Goal: Task Accomplishment & Management: Use online tool/utility

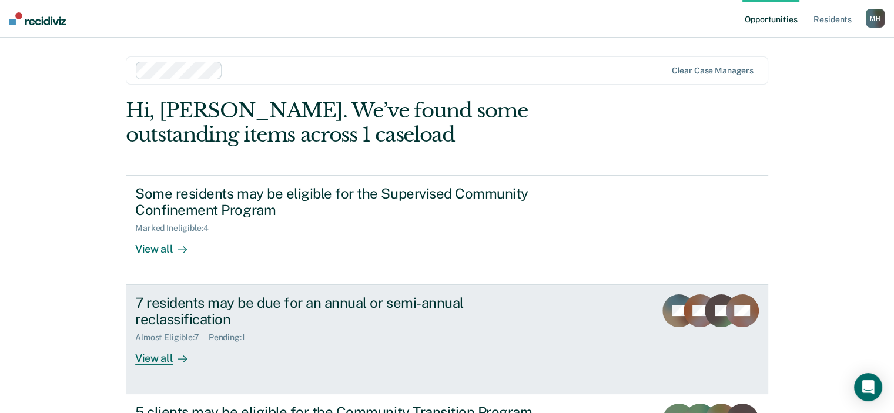
click at [151, 353] on div "View all" at bounding box center [168, 354] width 66 height 23
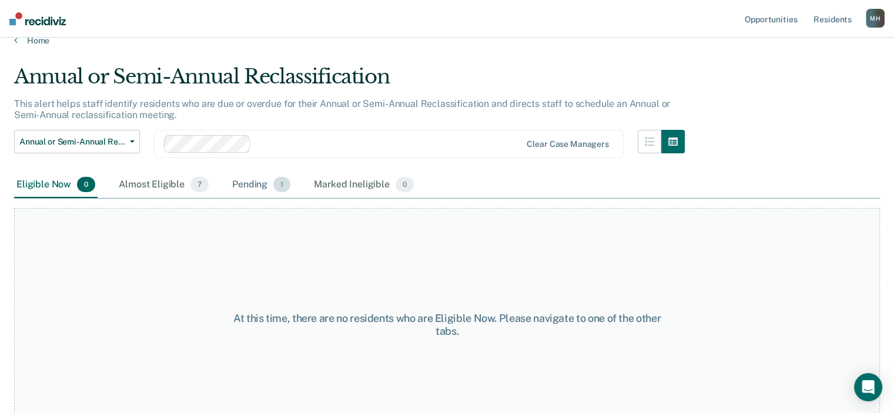
scroll to position [45, 0]
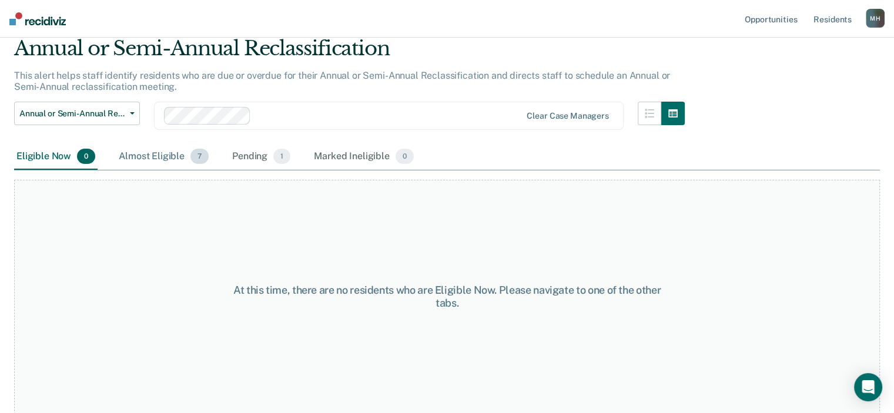
click at [176, 162] on div "Almost Eligible 7" at bounding box center [163, 157] width 95 height 26
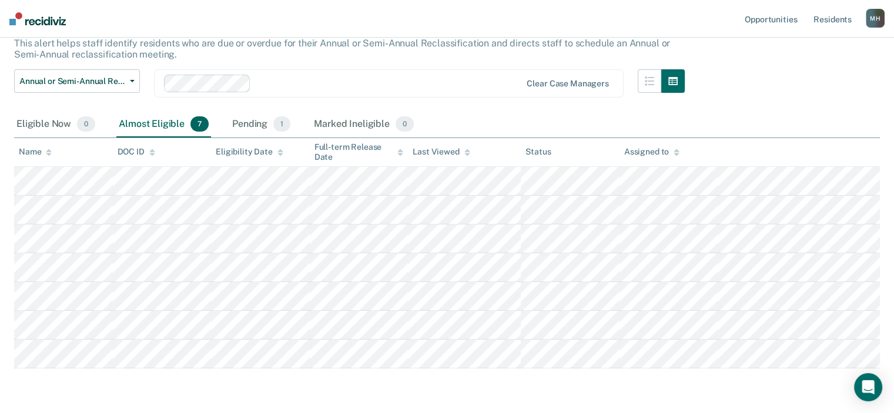
scroll to position [103, 0]
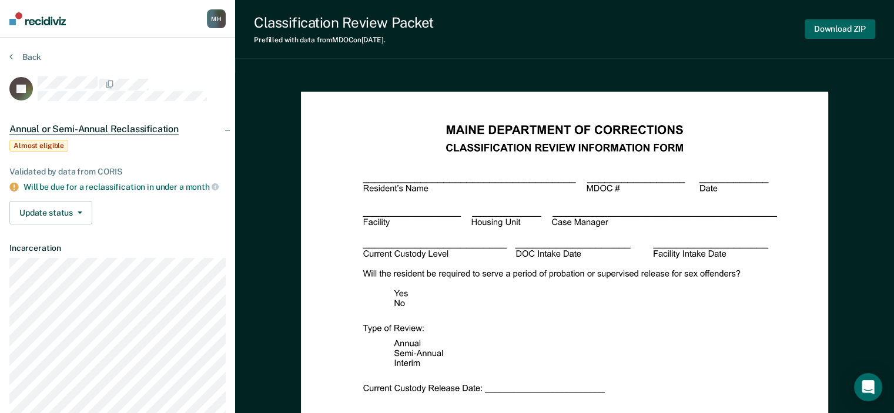
click at [843, 31] on button "Download ZIP" at bounding box center [840, 28] width 71 height 19
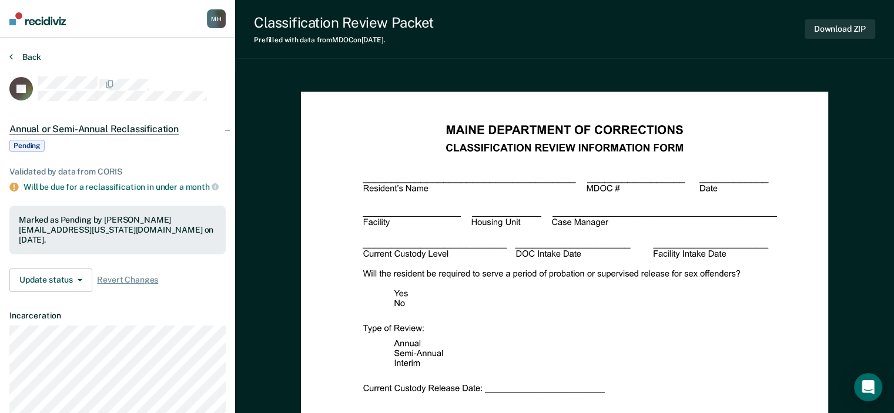
click at [25, 58] on button "Back" at bounding box center [25, 57] width 32 height 11
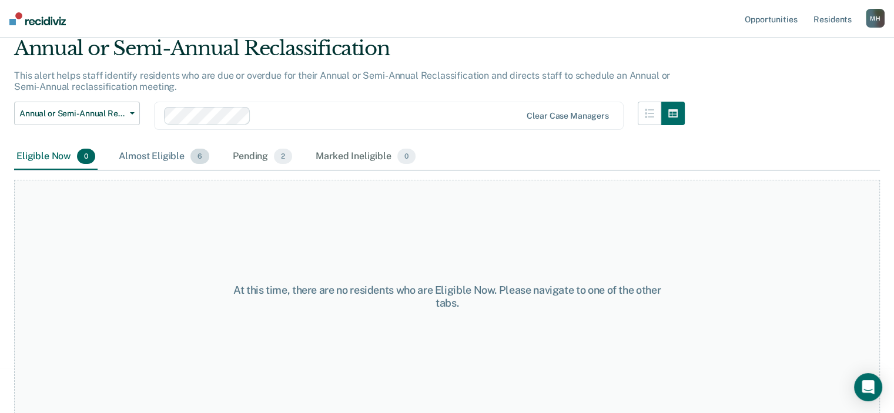
click at [183, 155] on div "Almost Eligible 6" at bounding box center [163, 157] width 95 height 26
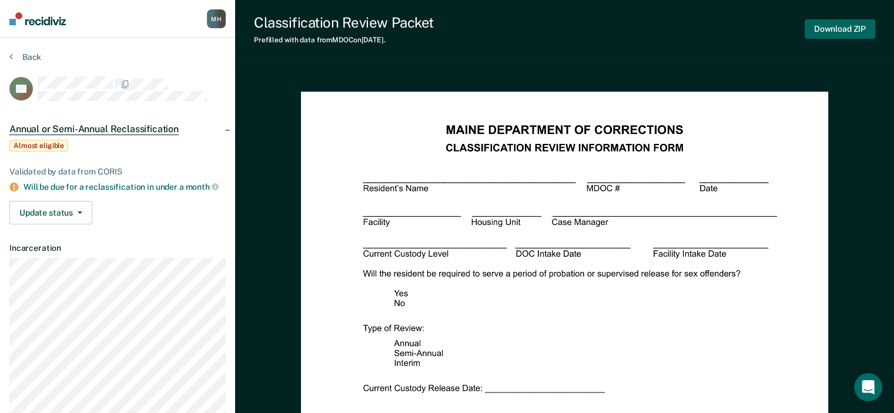
click at [848, 30] on button "Download ZIP" at bounding box center [840, 28] width 71 height 19
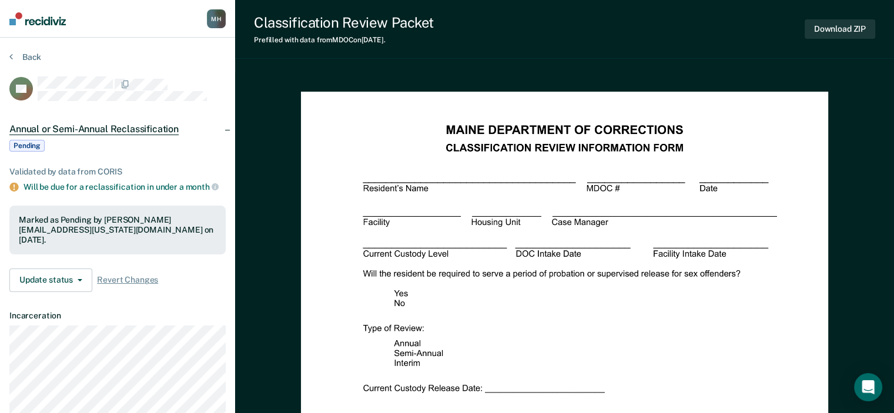
click at [16, 56] on button "Back" at bounding box center [25, 57] width 32 height 11
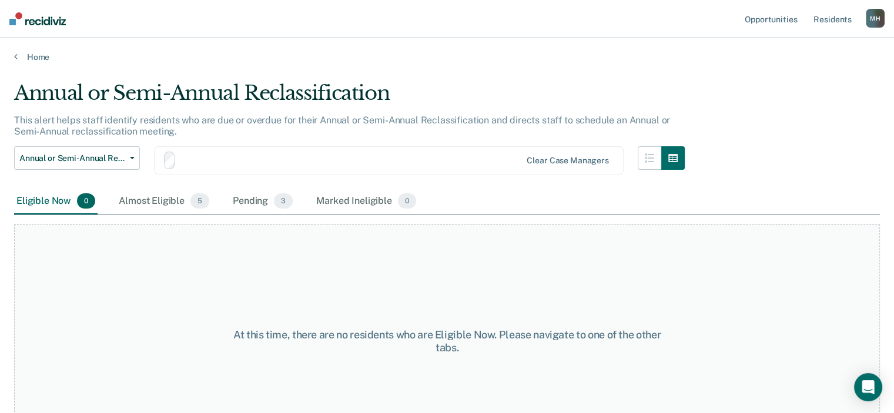
scroll to position [45, 0]
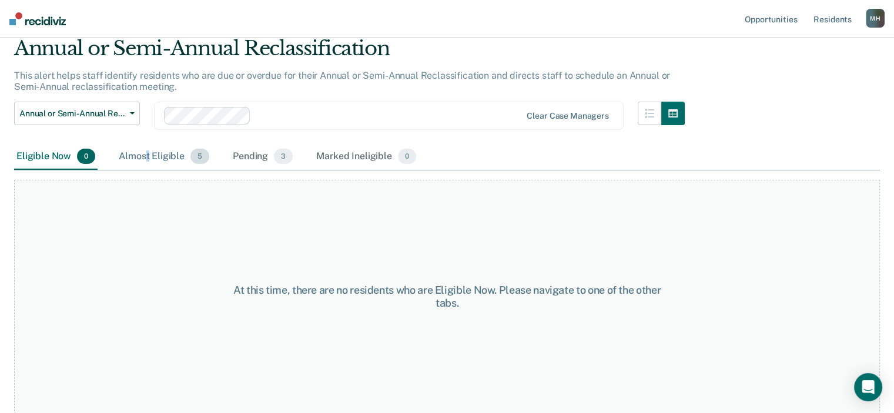
click at [148, 152] on div "Almost Eligible 5" at bounding box center [163, 157] width 95 height 26
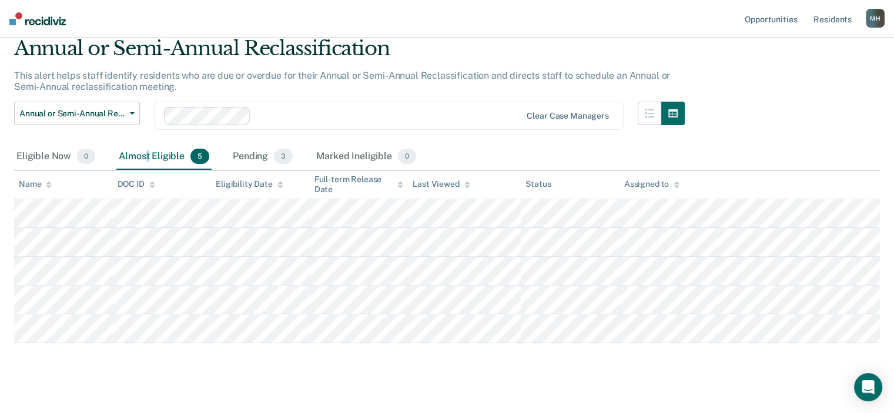
click at [49, 18] on img at bounding box center [37, 18] width 56 height 13
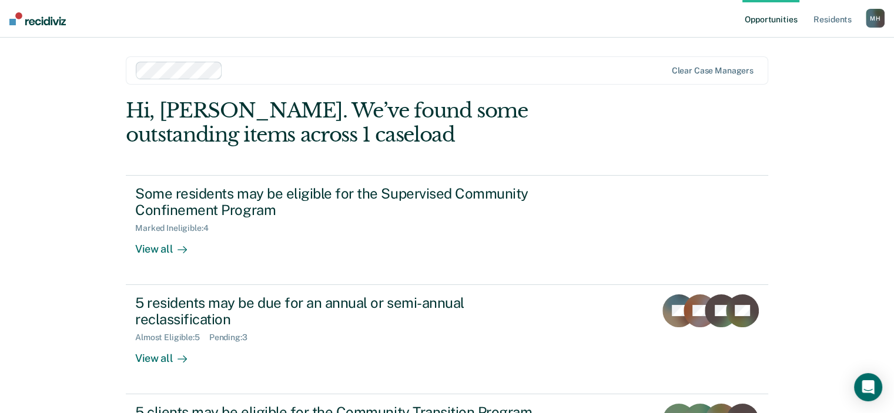
click at [390, 73] on div at bounding box center [446, 70] width 438 height 14
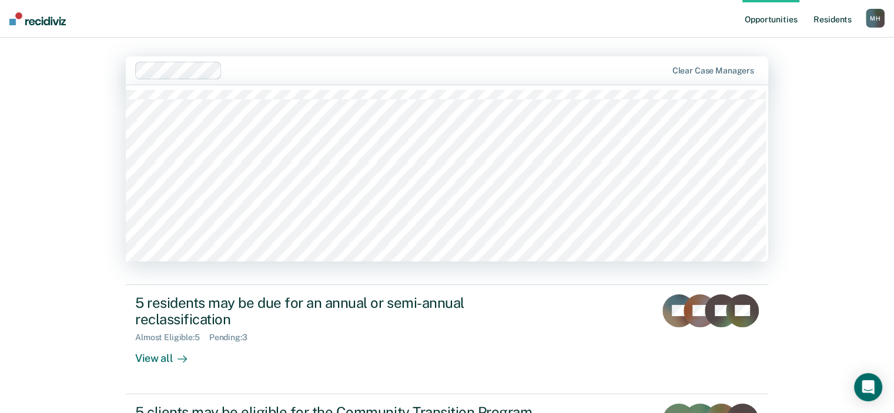
click at [832, 19] on link "Resident s" at bounding box center [832, 19] width 43 height 38
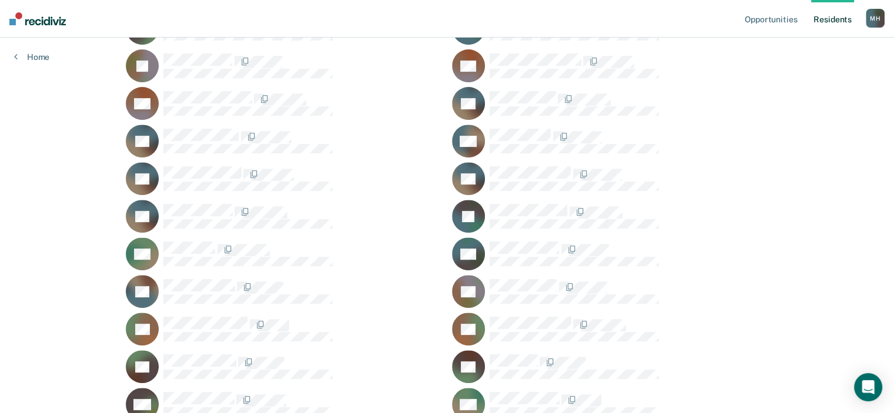
scroll to position [557, 0]
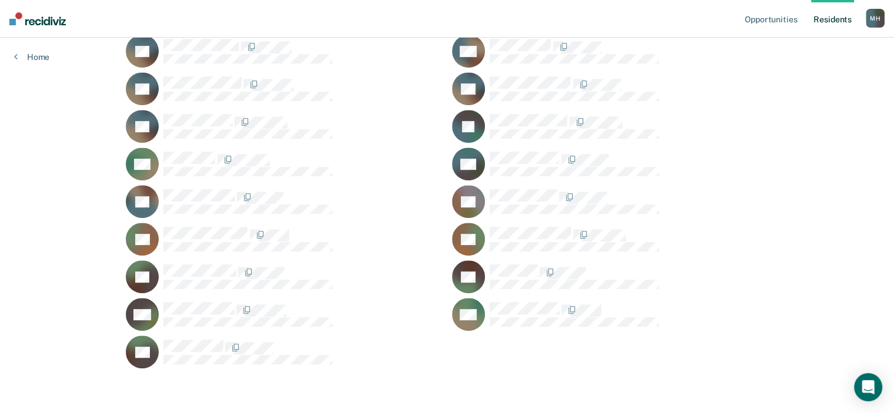
click at [211, 276] on div at bounding box center [302, 271] width 279 height 15
